Goal: Task Accomplishment & Management: Manage account settings

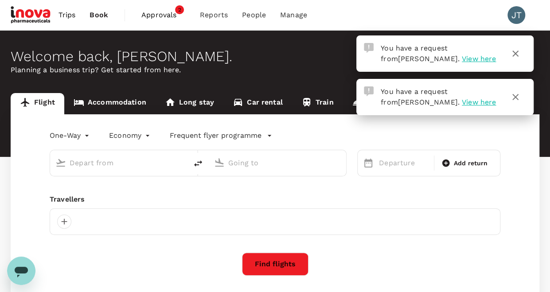
type input "business"
type input "Singapore Changi (SIN)"
type input "Cairo, Egypt (any)"
type input "Singapore Changi (SIN)"
type input "Cairo, Egypt (any)"
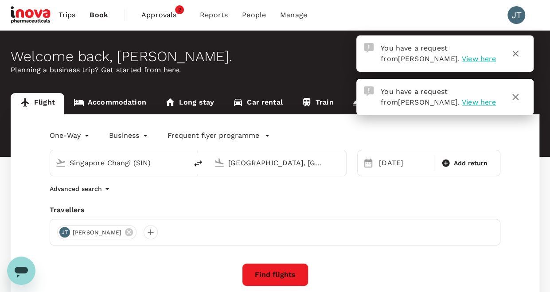
click at [462, 56] on span "View here" at bounding box center [479, 58] width 34 height 8
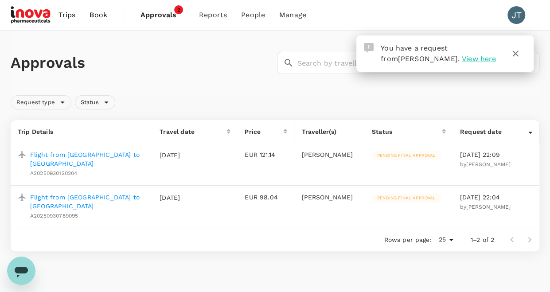
click at [409, 152] on span "Pending final approval" at bounding box center [406, 155] width 69 height 6
click at [82, 154] on p "Flight from Zurich to Dublin" at bounding box center [87, 159] width 115 height 18
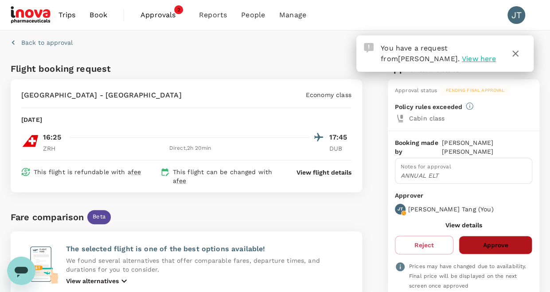
click at [493, 236] on button "Approve" at bounding box center [496, 245] width 74 height 19
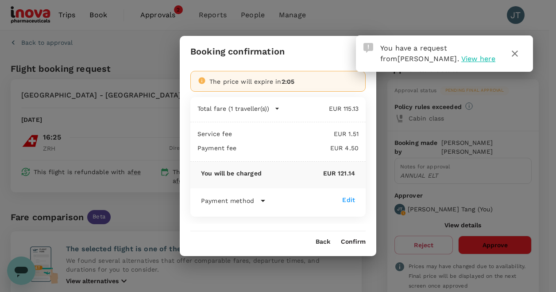
click at [351, 241] on button "Confirm" at bounding box center [353, 241] width 25 height 7
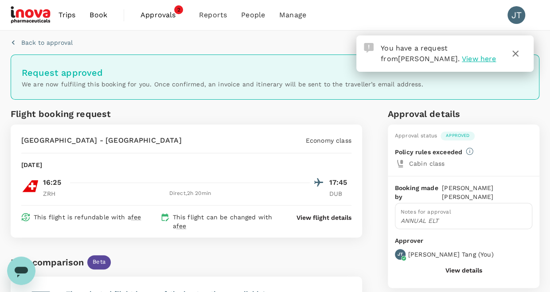
click at [462, 57] on span "View here" at bounding box center [479, 58] width 34 height 8
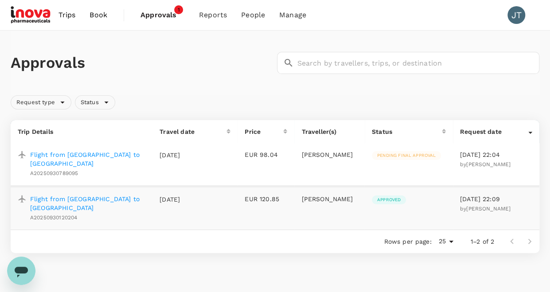
click at [92, 152] on p "Flight from Dublin to Zurich" at bounding box center [87, 159] width 115 height 18
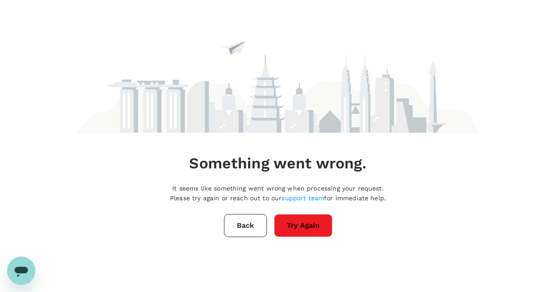
click at [301, 227] on button "Try Again" at bounding box center [303, 225] width 58 height 23
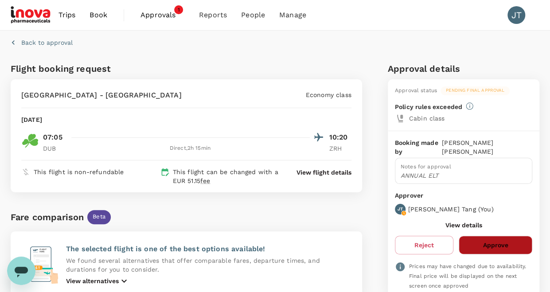
click at [488, 236] on button "Approve" at bounding box center [496, 245] width 74 height 19
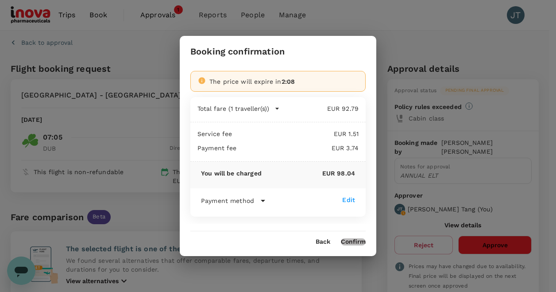
click at [350, 241] on button "Confirm" at bounding box center [353, 241] width 25 height 7
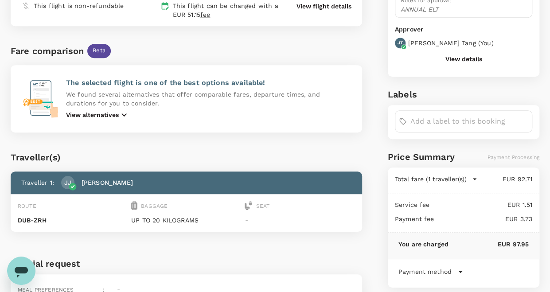
scroll to position [133, 0]
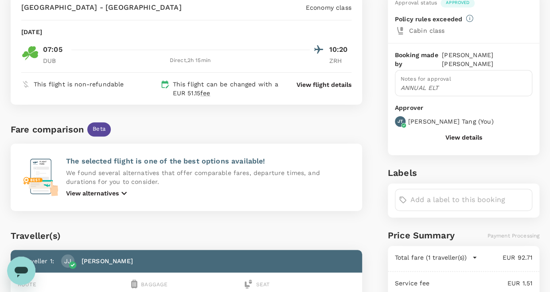
click at [455, 134] on button "View details" at bounding box center [463, 137] width 37 height 7
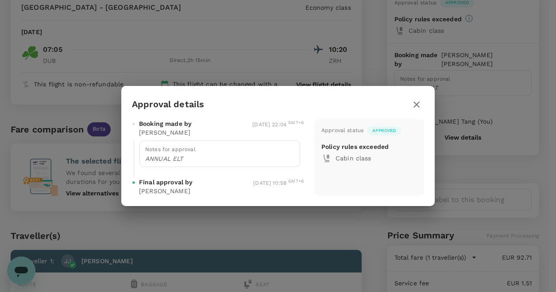
click at [485, 160] on div "Approval details Booking made by Joseph Jones 30 Sep 2025, 22:04 GMT+8 Notes fo…" at bounding box center [278, 146] width 556 height 292
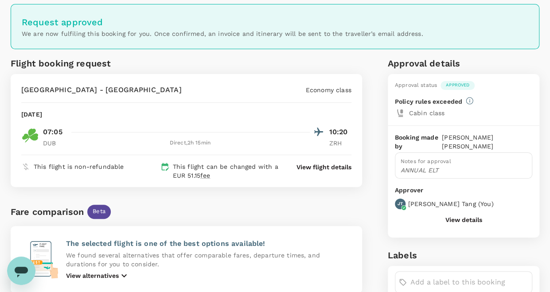
scroll to position [0, 0]
